Goal: Task Accomplishment & Management: Complete application form

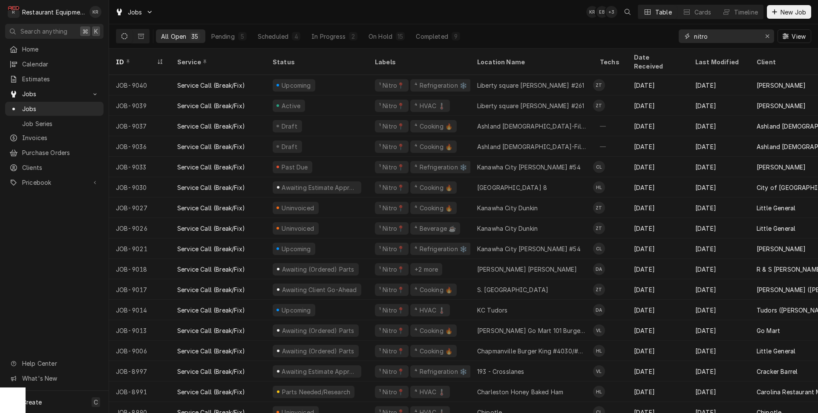
click at [768, 36] on icon "Erase input" at bounding box center [767, 36] width 5 height 6
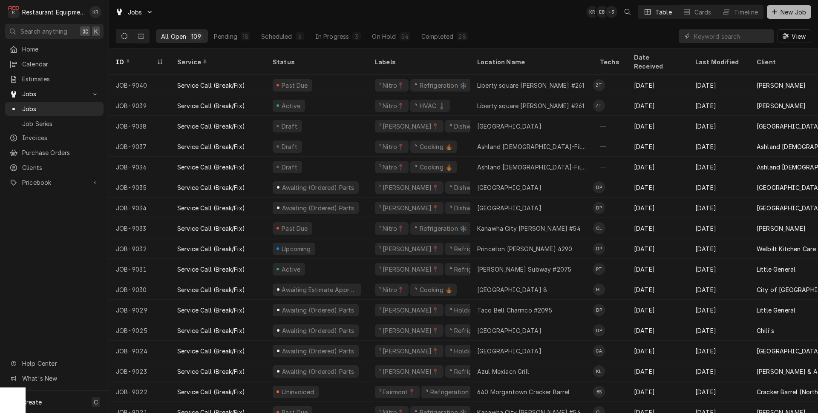
click at [786, 9] on span "New Job" at bounding box center [793, 12] width 29 height 9
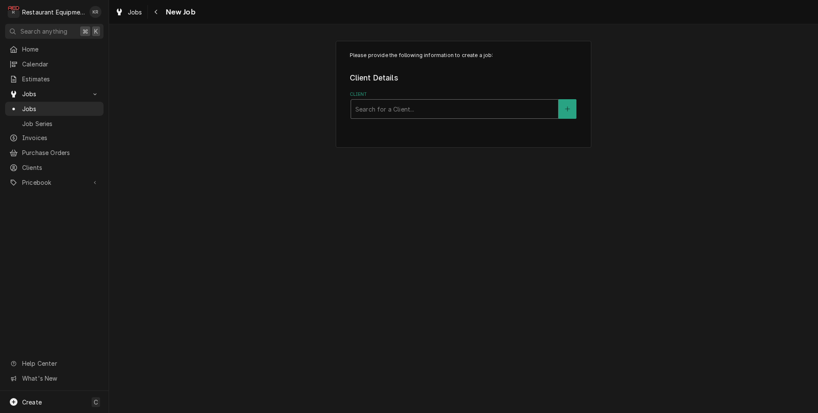
click at [437, 112] on div "Client" at bounding box center [454, 108] width 198 height 15
type input "buff"
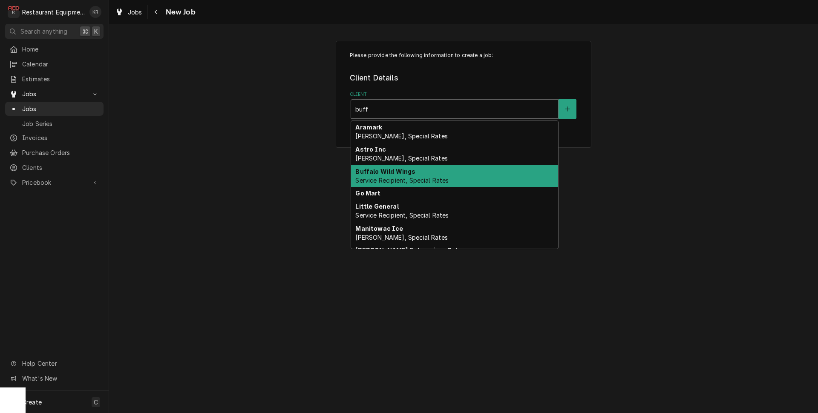
drag, startPoint x: 390, startPoint y: 180, endPoint x: 388, endPoint y: 175, distance: 5.3
click at [390, 180] on span "Service Recipient, Special Rates" at bounding box center [401, 180] width 93 height 7
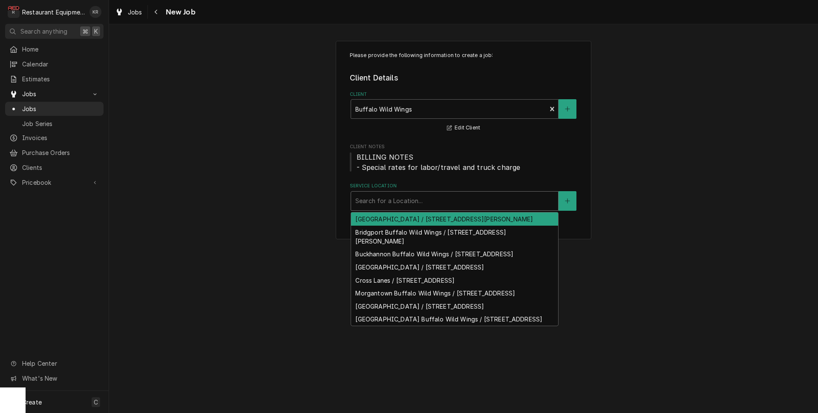
click at [382, 201] on div "Service Location" at bounding box center [454, 200] width 198 height 15
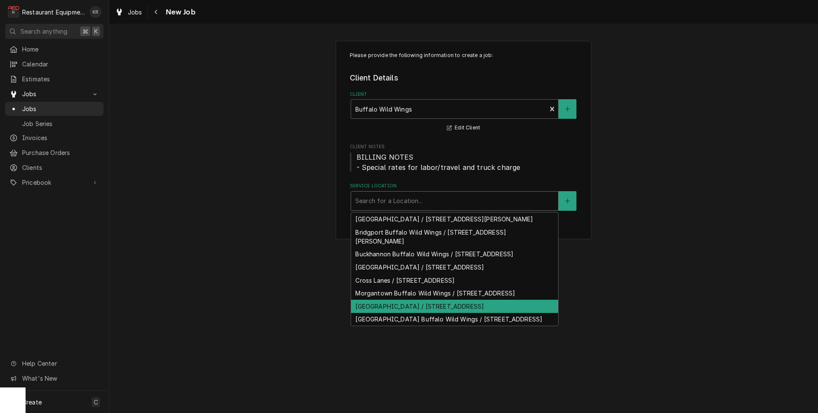
click at [401, 313] on div "Mt Hope / 214 Cross Rd Dr, Mt Hope, WV 25880" at bounding box center [454, 306] width 207 height 13
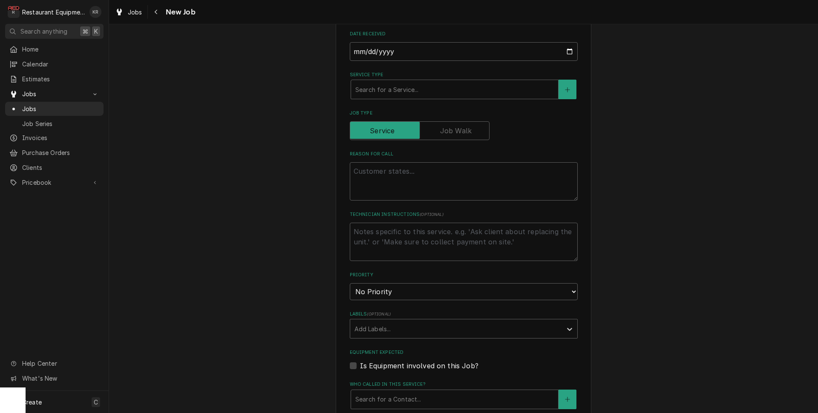
scroll to position [304, 0]
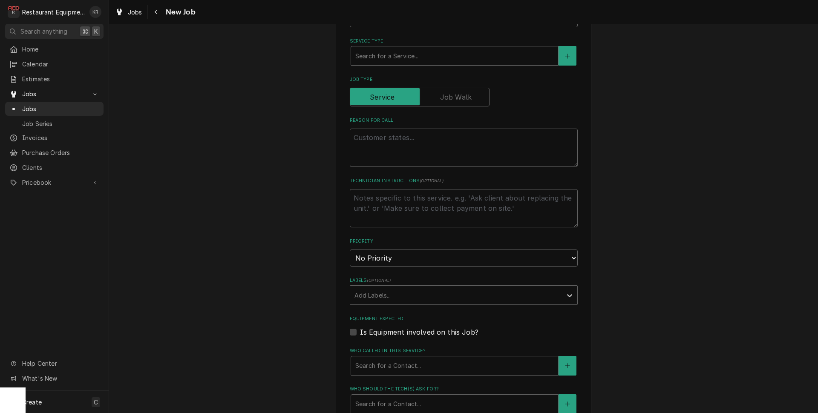
click at [386, 55] on div "Service Type" at bounding box center [454, 55] width 198 height 15
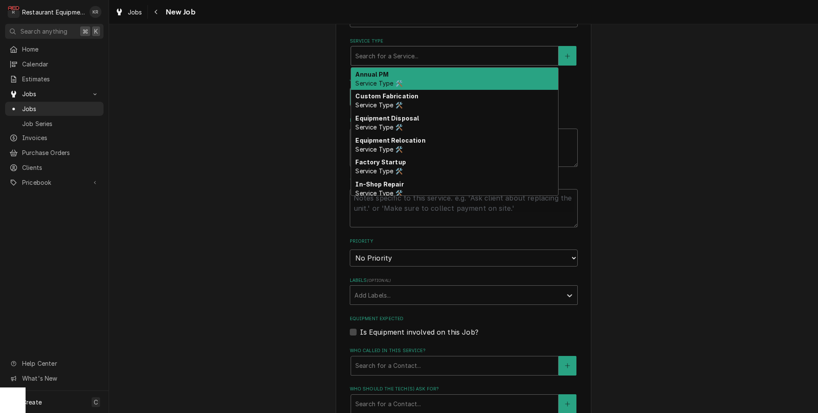
type textarea "x"
type input "b"
type textarea "x"
type input "br"
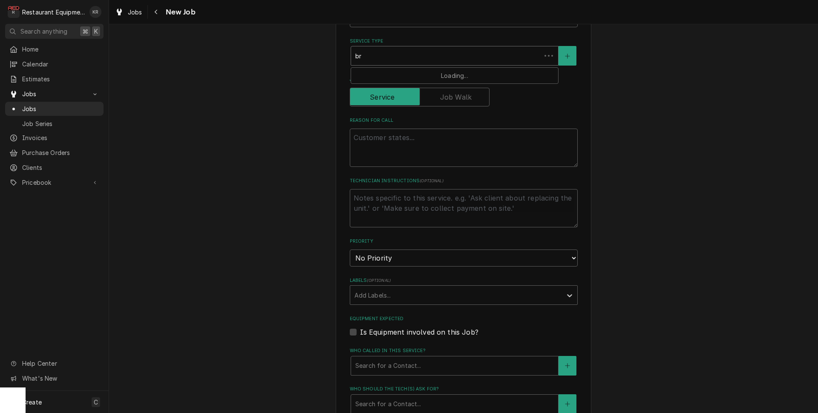
type textarea "x"
type input "bre"
type textarea "x"
type input "brea"
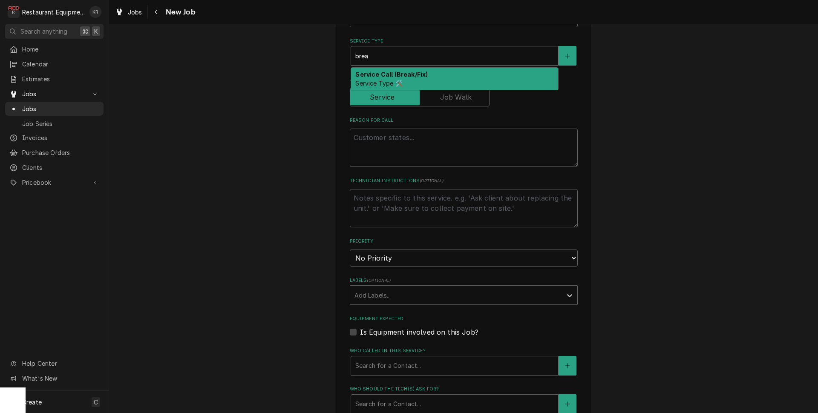
drag, startPoint x: 388, startPoint y: 78, endPoint x: 391, endPoint y: 92, distance: 14.9
click at [388, 79] on div "Service Call (Break/Fix) Service Type 🛠️" at bounding box center [454, 79] width 207 height 22
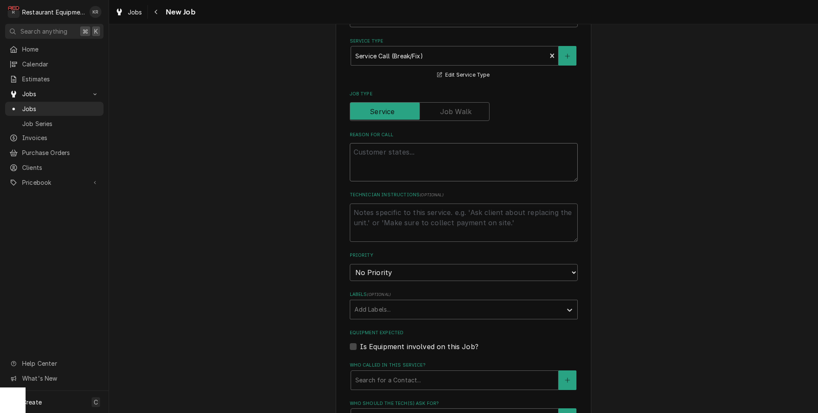
click at [390, 154] on textarea "Reason For Call" at bounding box center [464, 162] width 228 height 38
type textarea "x"
type textarea "p"
type textarea "x"
type textarea "pr"
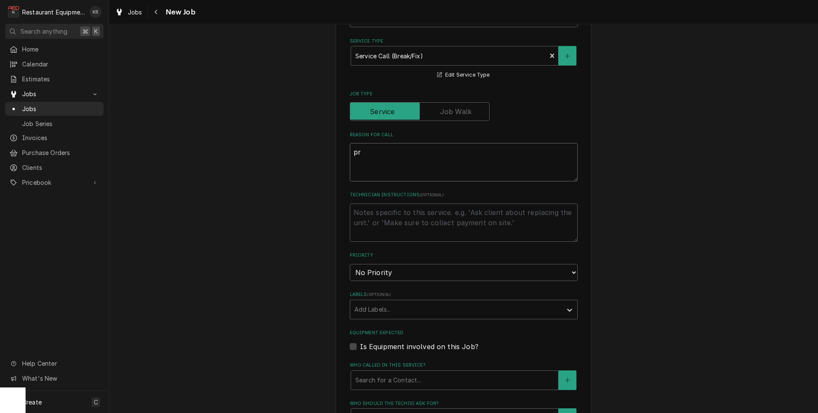
type textarea "x"
type textarea "pru"
type textarea "x"
type textarea "prud"
type textarea "x"
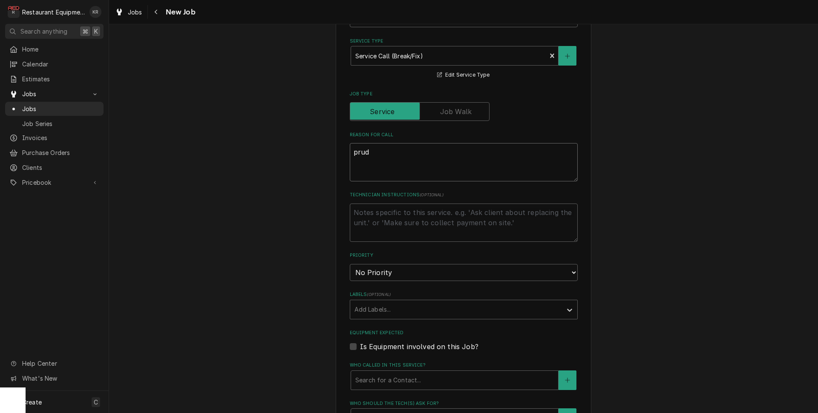
type textarea "pru"
type textarea "x"
type textarea "pr"
type textarea "x"
type textarea "pro"
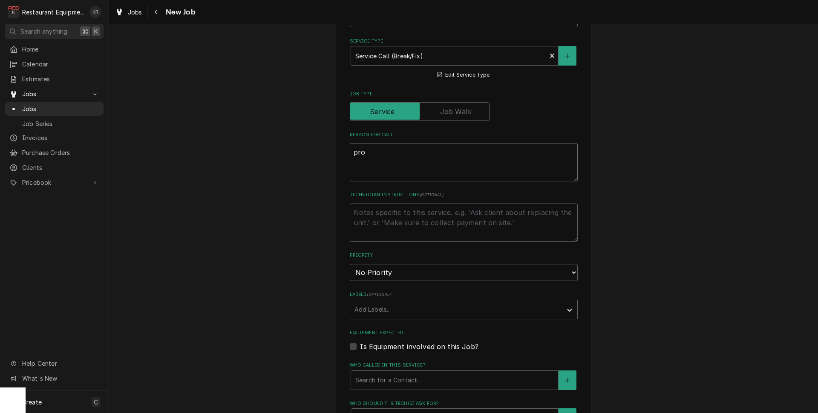
type textarea "x"
type textarea "prod"
type textarea "x"
type textarea "prodc"
type textarea "x"
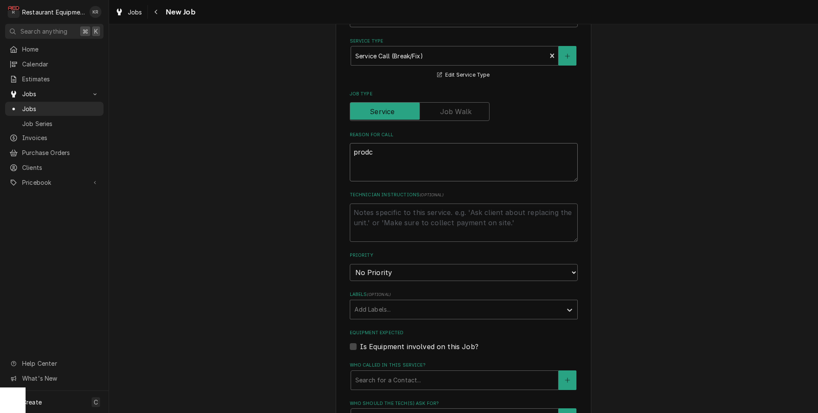
type textarea "prodce"
type textarea "x"
type textarea "prodce"
type textarea "x"
type textarea "prodce"
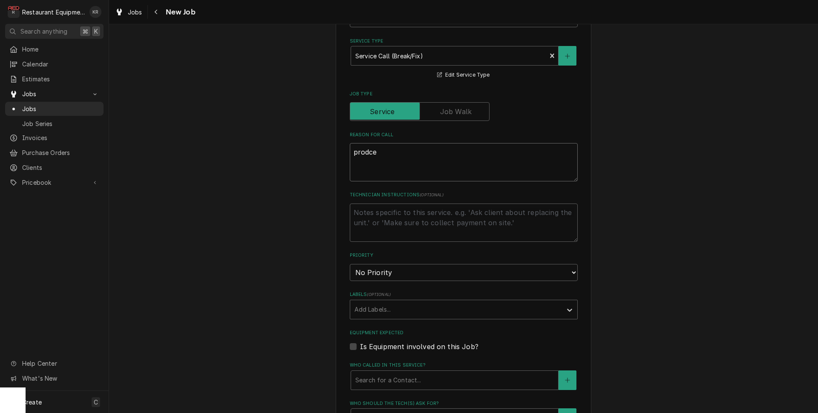
type textarea "x"
type textarea "prodc"
type textarea "x"
type textarea "prod"
type textarea "x"
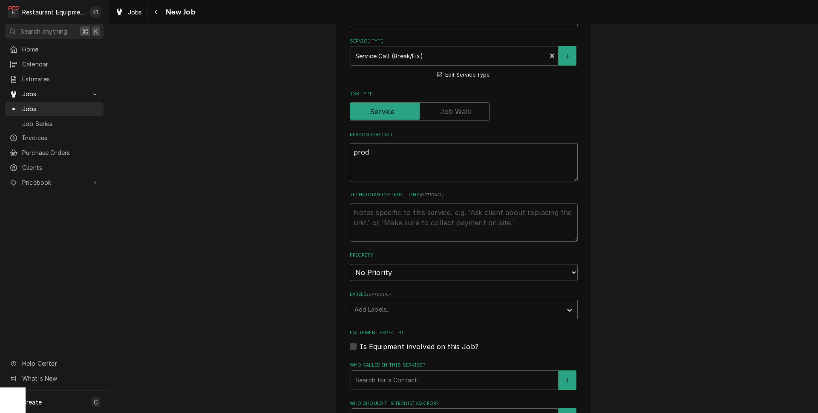
type textarea "produ"
type textarea "x"
type textarea "produc"
type textarea "x"
type textarea "produce"
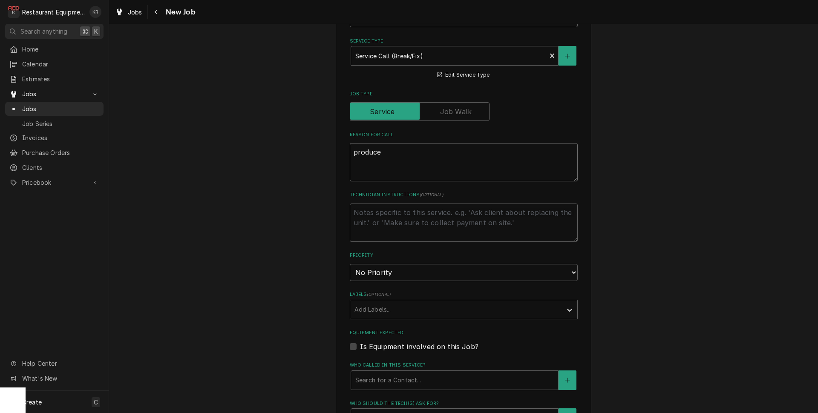
type textarea "x"
type textarea "produce"
type textarea "x"
type textarea "produce c"
type textarea "x"
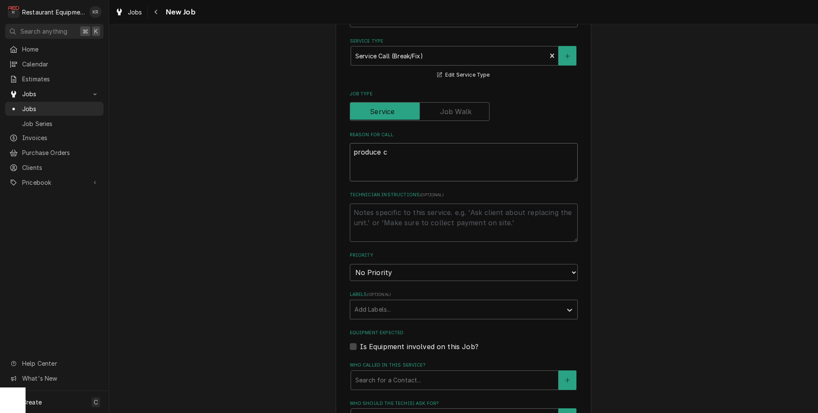
type textarea "produce co"
type textarea "x"
type textarea "produce coo"
type textarea "x"
type textarea "produce cool"
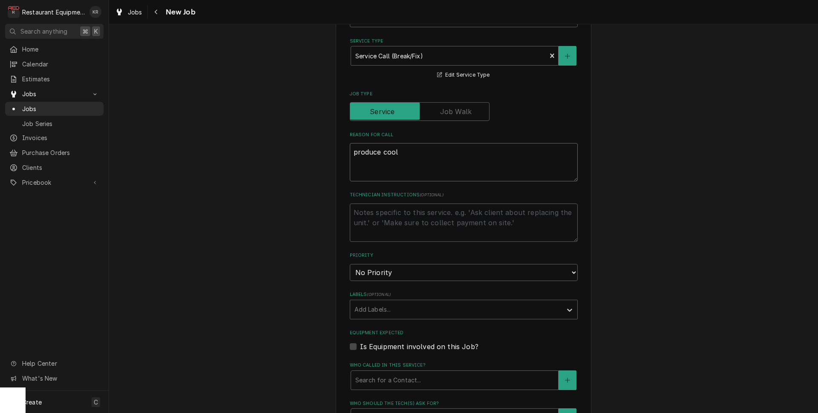
type textarea "x"
type textarea "produce coole"
type textarea "x"
type textarea "produce cooler"
type textarea "x"
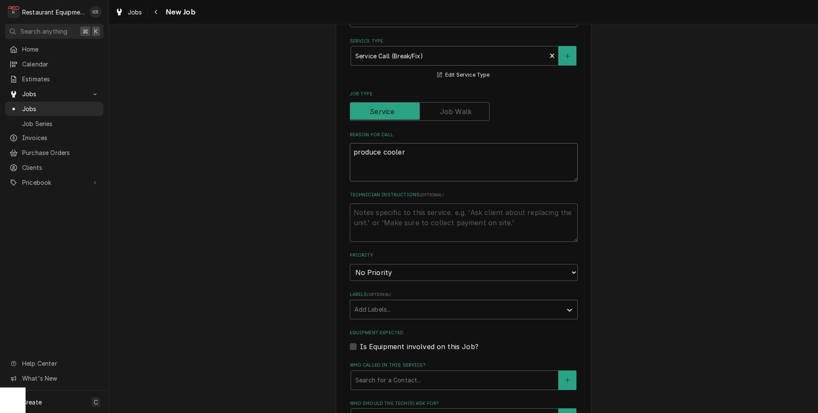
type textarea "produce cooler"
type textarea "x"
type textarea "produce cooler t"
type textarea "x"
type textarea "produce cooler te"
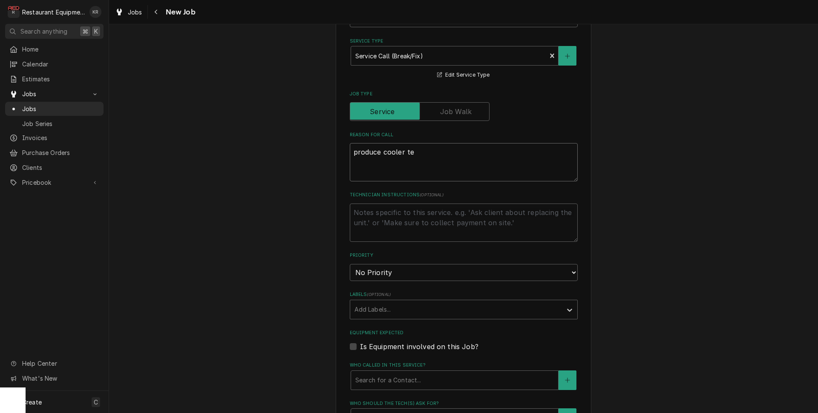
type textarea "x"
type textarea "produce cooler tem"
type textarea "x"
type textarea "produce cooler tempi"
type textarea "x"
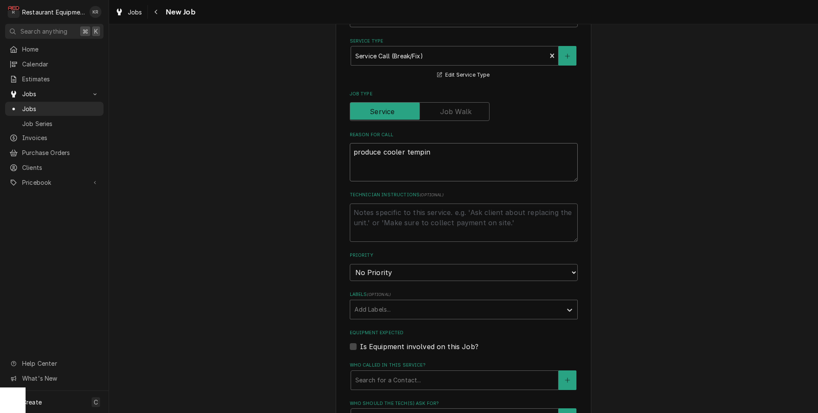
type textarea "produce cooler temping"
type textarea "x"
type textarea "produce cooler temping"
type textarea "x"
type textarea "produce cooler temping 5"
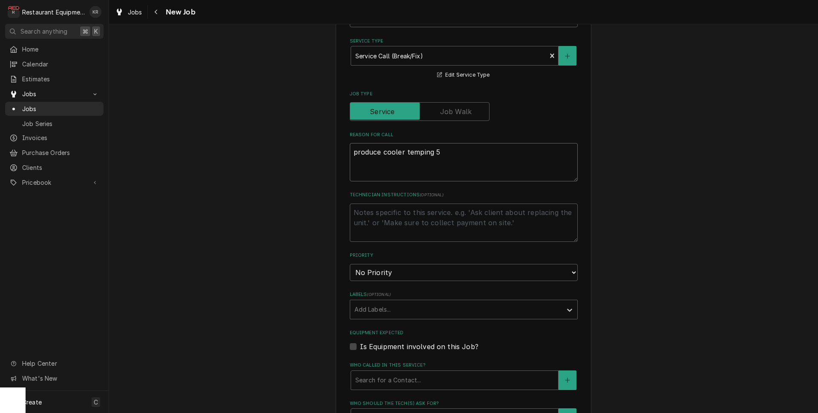
type textarea "x"
type textarea "produce cooler temping 50"
type textarea "x"
type textarea "produce cooler temping 50;"
type textarea "x"
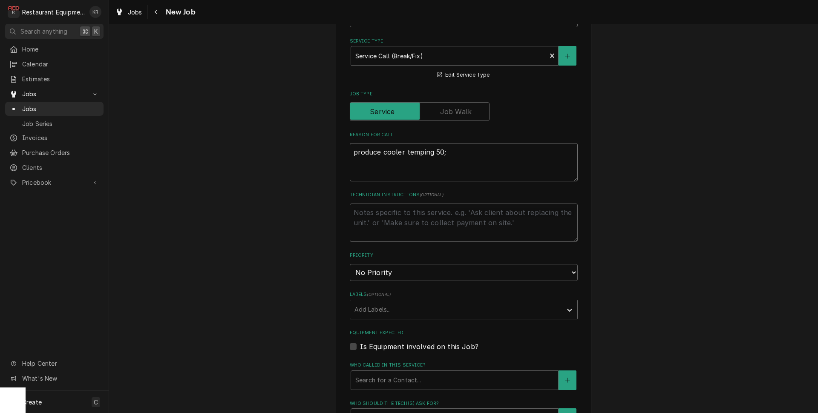
type textarea "produce cooler temping 50"
type textarea "x"
type textarea "produce cooler temping 50F"
type textarea "x"
type textarea "produce cooler temping 50F+"
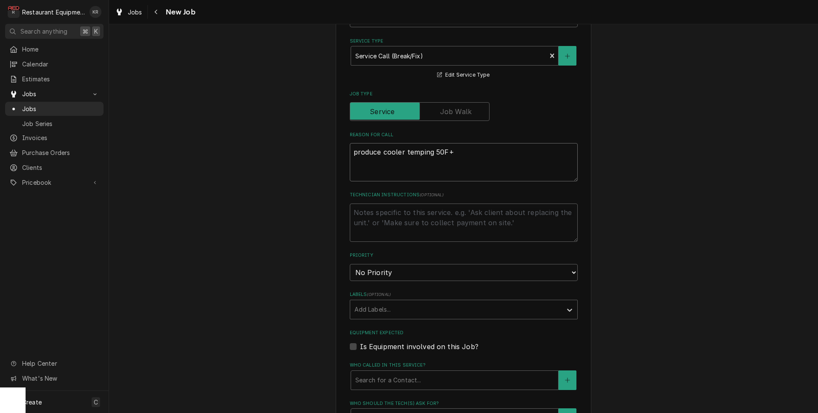
type textarea "x"
type textarea "produce cooler temping 50F+"
select select "2"
type textarea "x"
type input "b"
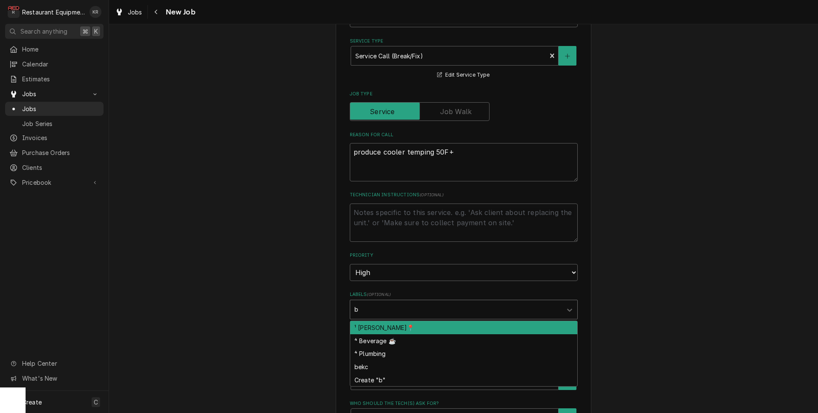
type textarea "x"
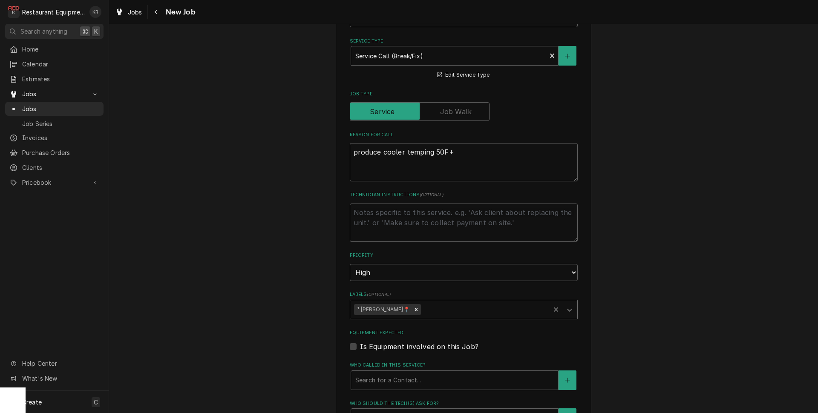
type textarea "x"
type input "re"
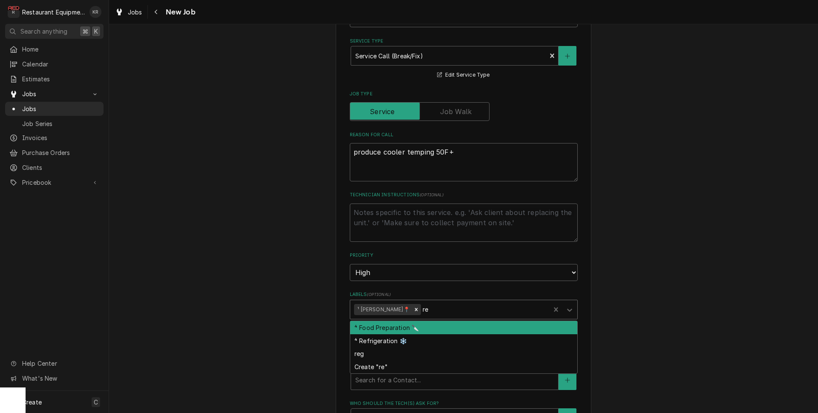
type textarea "x"
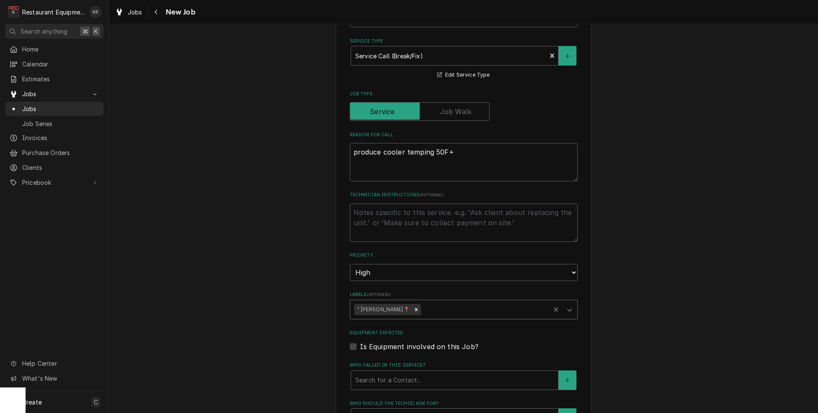
type textarea "x"
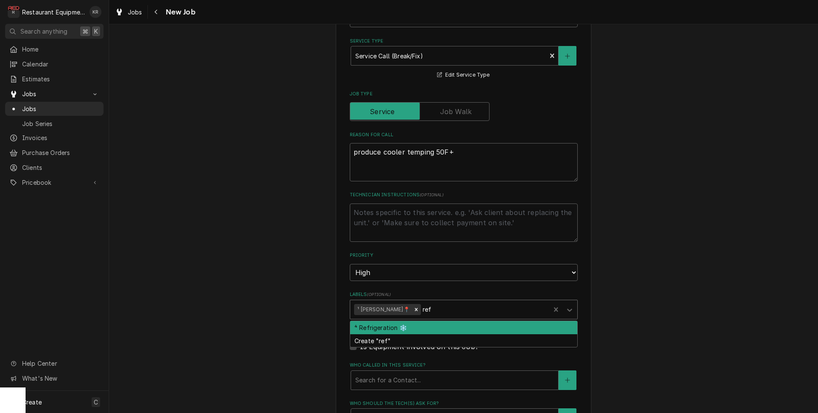
type input "refr"
type textarea "x"
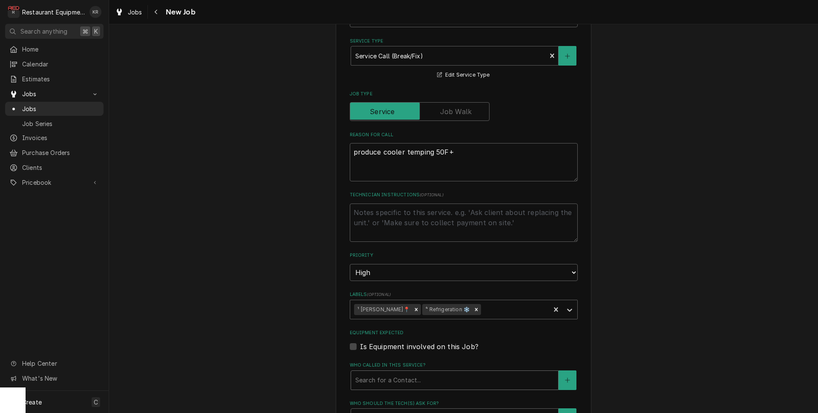
type textarea "x"
type input "m"
type textarea "x"
type input "man"
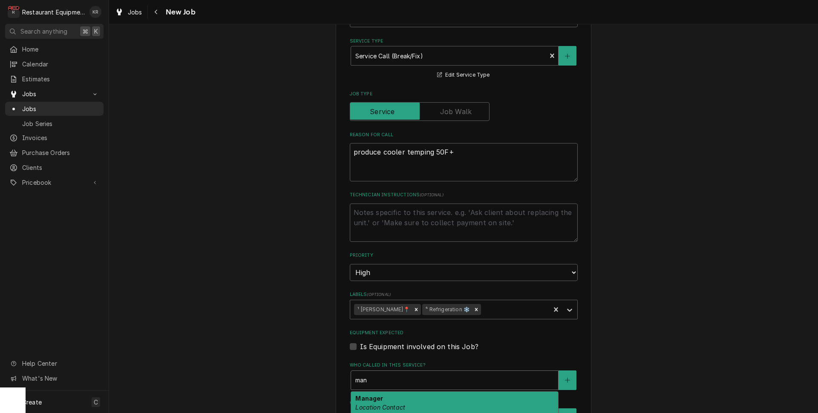
type textarea "x"
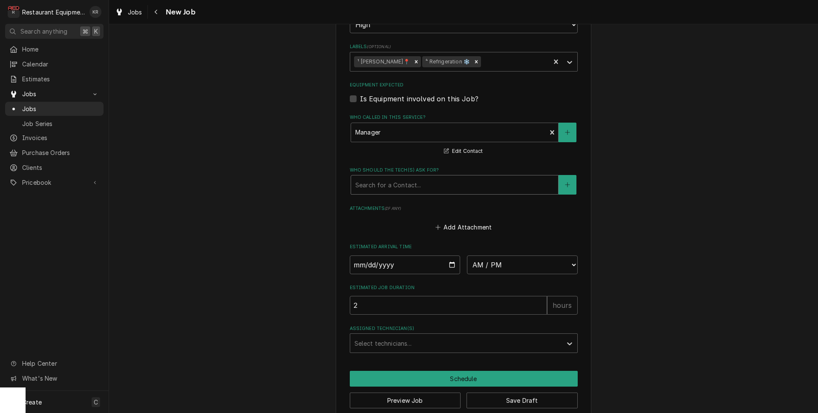
scroll to position [564, 0]
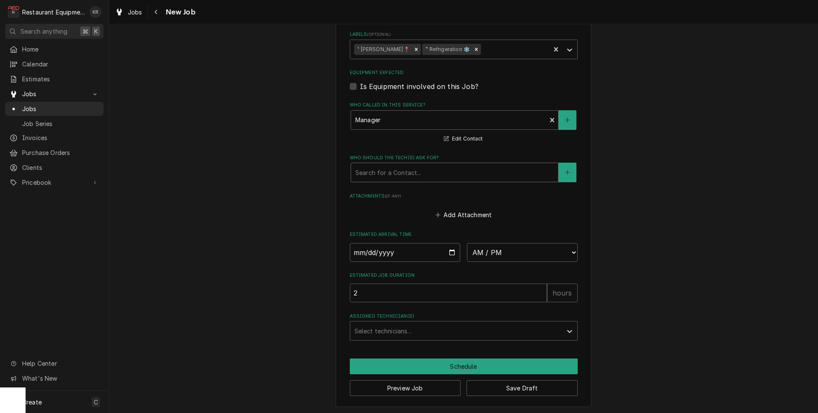
type textarea "x"
type input "ma"
type textarea "x"
type input "man"
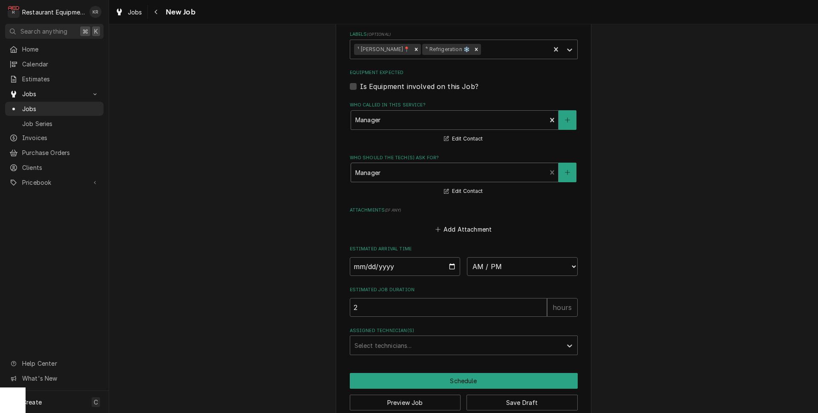
type textarea "x"
type input "2025-09-26"
type textarea "x"
select select "14:00:00"
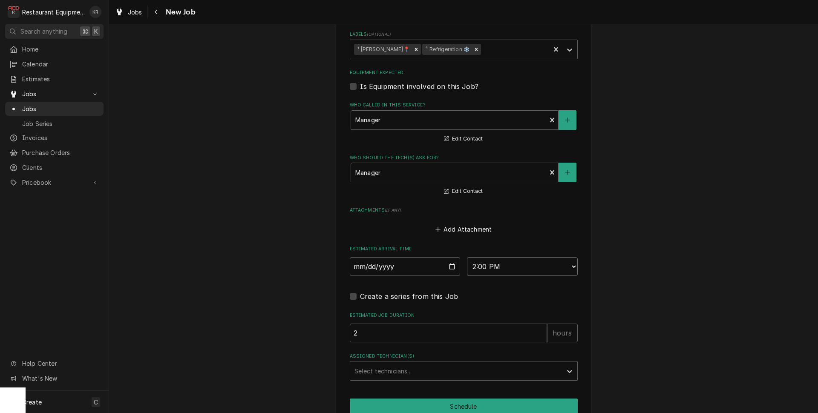
type textarea "x"
select select "14:15:00"
type textarea "x"
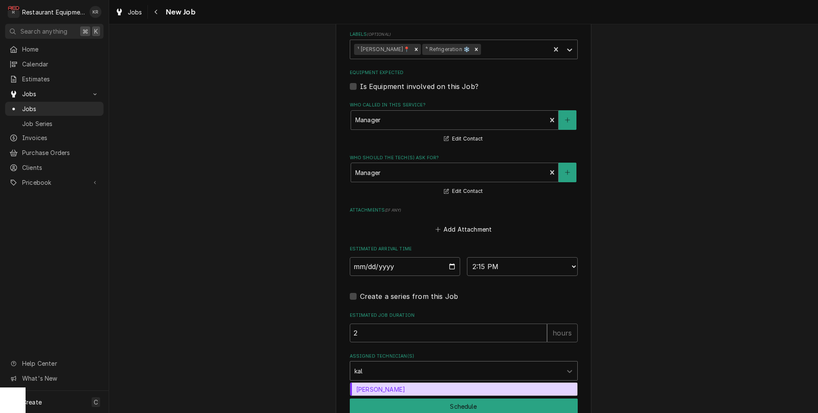
type input "kale"
type textarea "x"
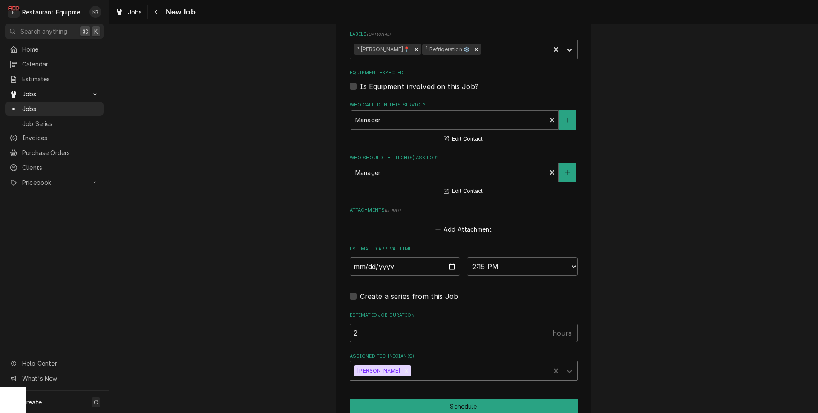
type textarea "x"
click button "Schedule" at bounding box center [464, 407] width 228 height 16
type textarea "x"
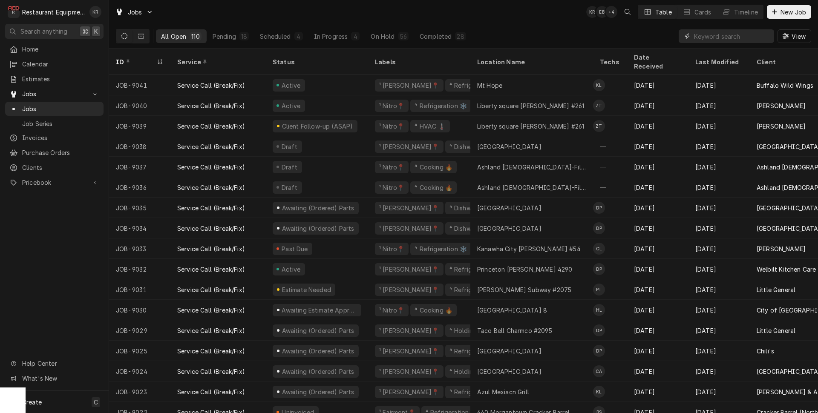
click at [734, 35] on input "Dynamic Content Wrapper" at bounding box center [732, 36] width 76 height 14
click at [712, 40] on input "Dynamic Content Wrapper" at bounding box center [732, 36] width 76 height 14
click at [706, 37] on input "Dynamic Content Wrapper" at bounding box center [732, 36] width 76 height 14
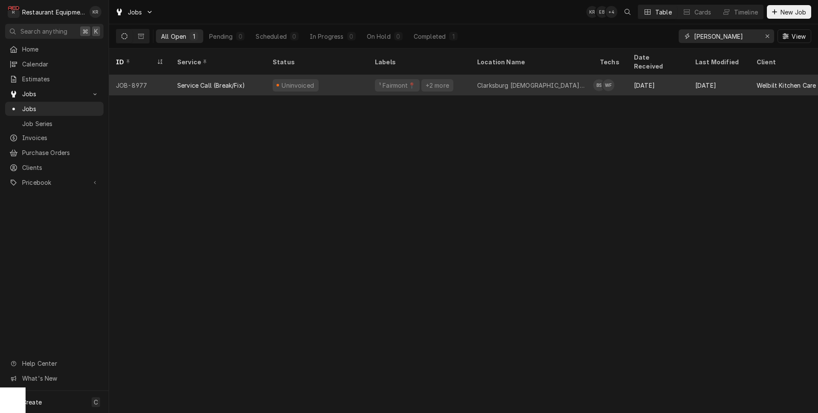
type input "[PERSON_NAME]"
click at [212, 81] on div "Service Call (Break/Fix)" at bounding box center [211, 85] width 68 height 9
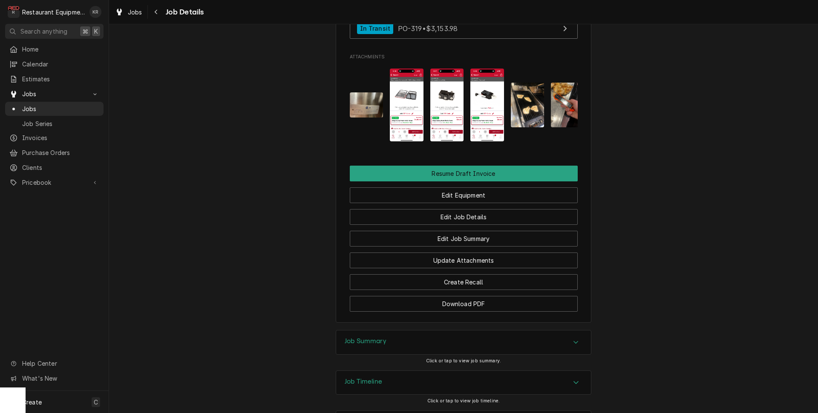
scroll to position [1600, 0]
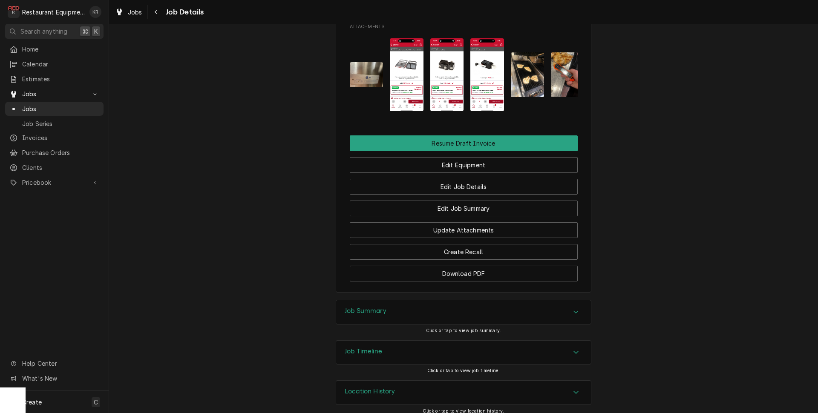
click at [371, 307] on h3 "Job Summary" at bounding box center [366, 311] width 42 height 8
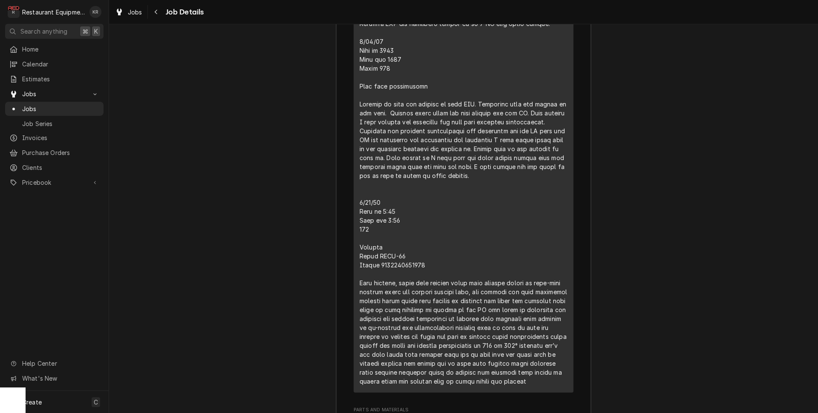
scroll to position [2419, 0]
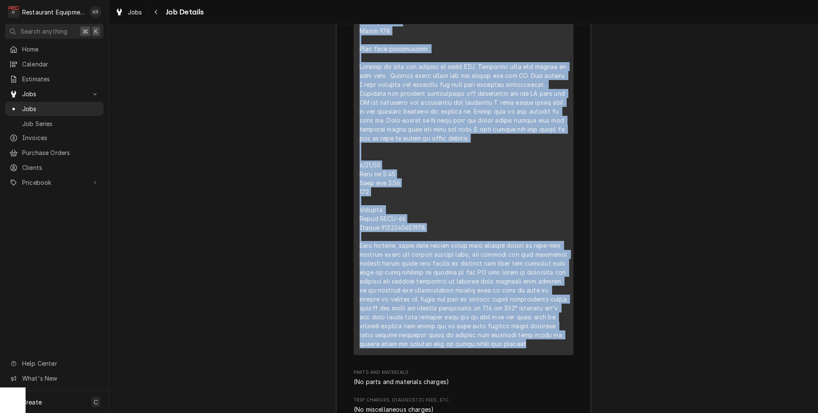
drag, startPoint x: 360, startPoint y: 169, endPoint x: 563, endPoint y: 339, distance: 264.9
click at [156, 12] on icon "Navigate back" at bounding box center [156, 12] width 4 height 6
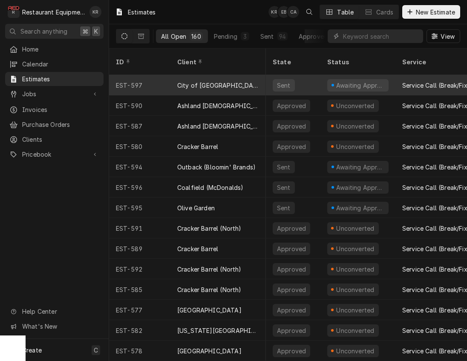
scroll to position [0, 0]
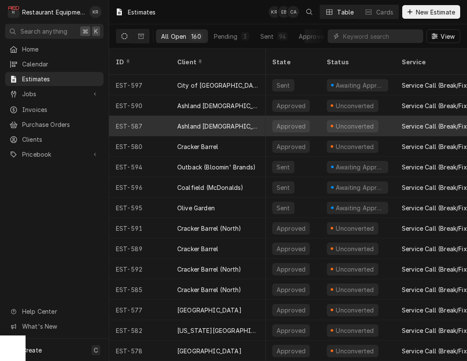
click at [203, 122] on div "Ashland [DEMOGRAPHIC_DATA]-Fil-A" at bounding box center [218, 126] width 82 height 9
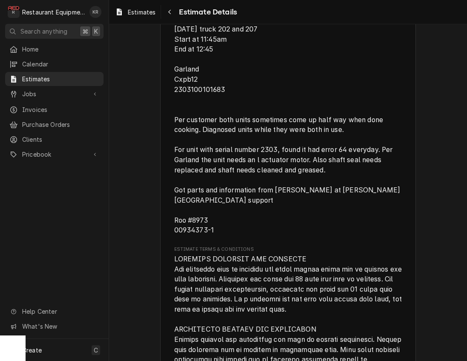
scroll to position [1362, 0]
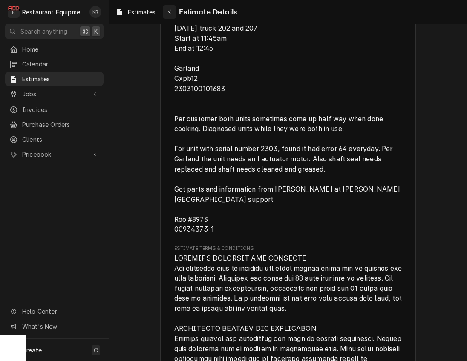
click at [170, 11] on icon "Navigate back" at bounding box center [169, 12] width 3 height 5
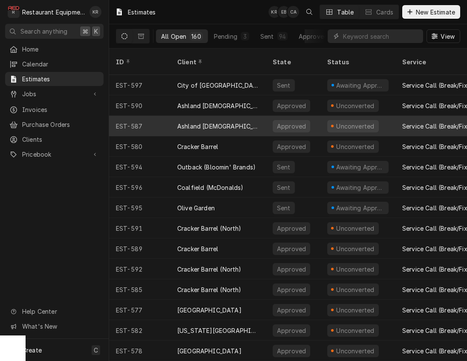
click at [242, 117] on div "Ashland [DEMOGRAPHIC_DATA]-Fil-A" at bounding box center [217, 126] width 95 height 20
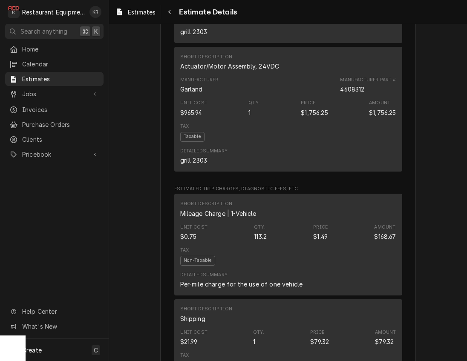
scroll to position [846, 0]
click at [172, 13] on div "Navigate back" at bounding box center [169, 12] width 9 height 9
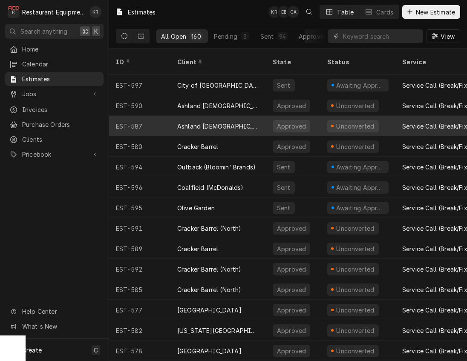
click at [205, 122] on div "Ashland [DEMOGRAPHIC_DATA]-Fil-A" at bounding box center [218, 126] width 82 height 9
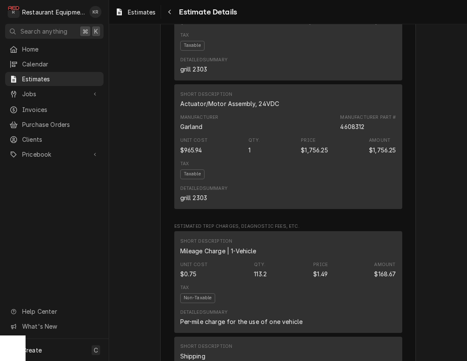
scroll to position [809, 0]
click at [172, 9] on div "Navigate back" at bounding box center [169, 12] width 9 height 9
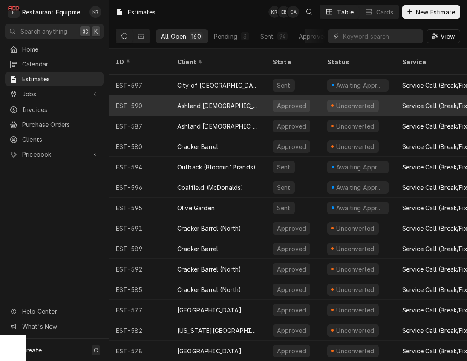
click at [210, 101] on div "Ashland [DEMOGRAPHIC_DATA]-Fil-A" at bounding box center [218, 105] width 82 height 9
click at [227, 101] on div "Ashland [DEMOGRAPHIC_DATA]-Fil-A" at bounding box center [218, 105] width 82 height 9
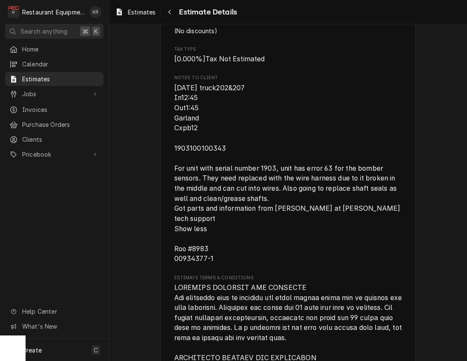
scroll to position [1387, 0]
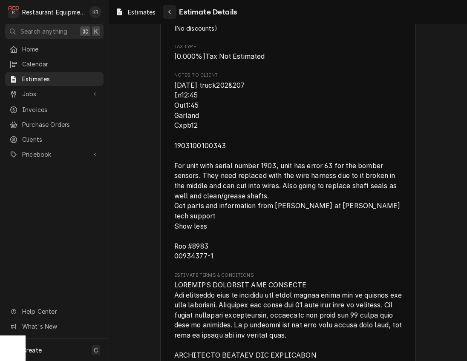
click at [171, 13] on icon "Navigate back" at bounding box center [170, 12] width 4 height 6
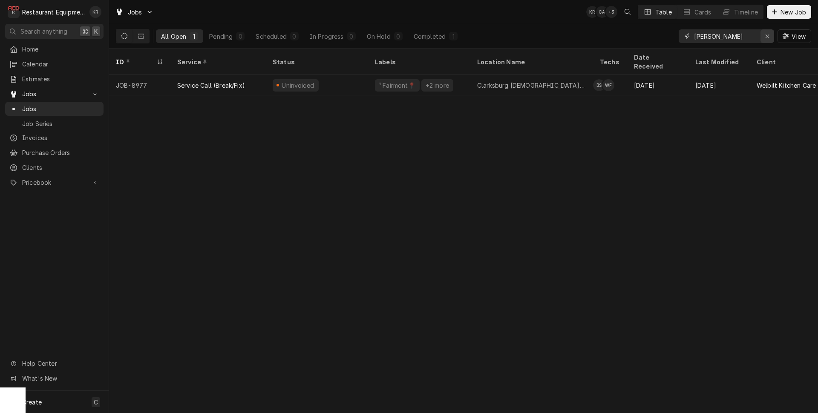
click at [767, 36] on icon "Erase input" at bounding box center [767, 36] width 5 height 6
